Goal: Task Accomplishment & Management: Manage account settings

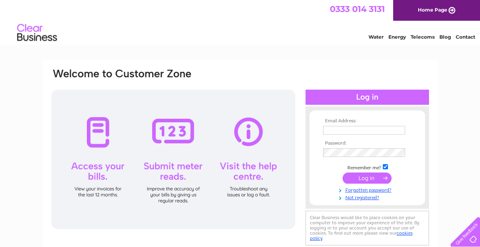
type input "milners105@gmail.com"
click at [353, 95] on div at bounding box center [367, 97] width 123 height 15
click at [354, 95] on div at bounding box center [367, 97] width 123 height 15
click at [366, 176] on input "submit" at bounding box center [367, 177] width 49 height 11
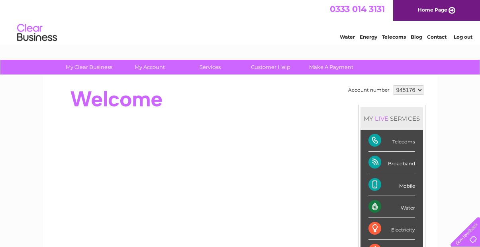
scroll to position [40, 0]
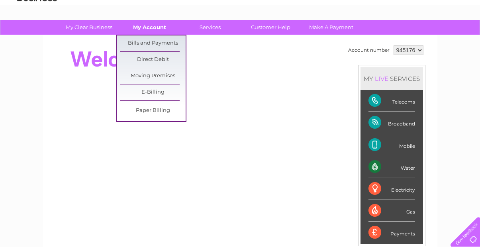
click at [147, 26] on link "My Account" at bounding box center [150, 27] width 66 height 15
click at [148, 43] on link "Bills and Payments" at bounding box center [153, 43] width 66 height 16
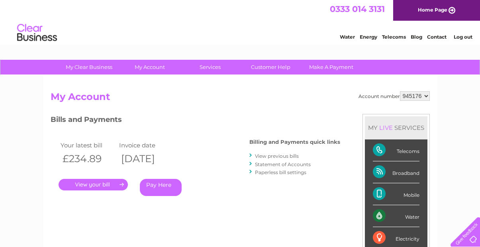
click at [100, 181] on link "." at bounding box center [93, 185] width 69 height 12
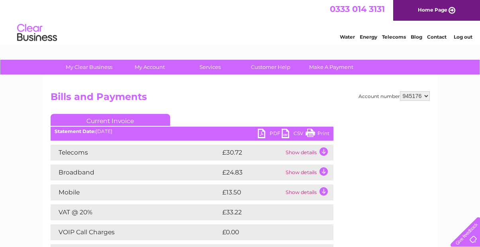
click at [263, 134] on link "PDF" at bounding box center [270, 135] width 24 height 12
